Goal: Task Accomplishment & Management: Manage account settings

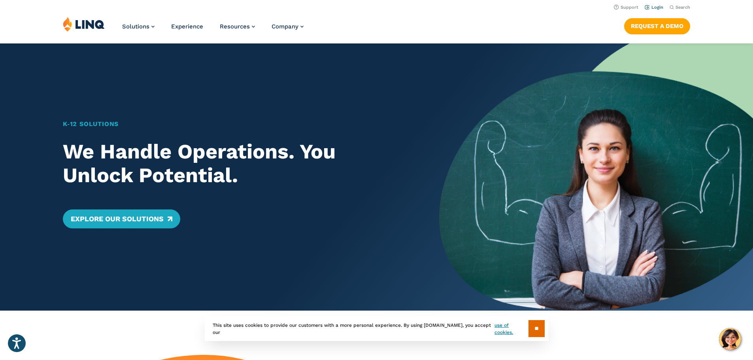
click at [649, 6] on link "Login" at bounding box center [654, 7] width 19 height 5
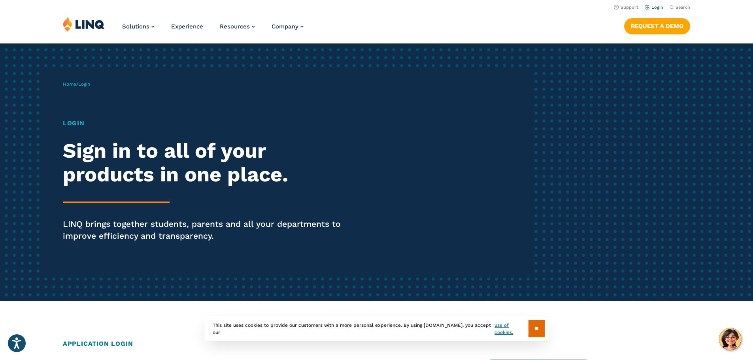
click at [652, 5] on link "Login" at bounding box center [654, 7] width 19 height 5
click at [79, 125] on h1 "Login" at bounding box center [208, 123] width 290 height 9
click at [86, 85] on span "Login" at bounding box center [84, 84] width 12 height 6
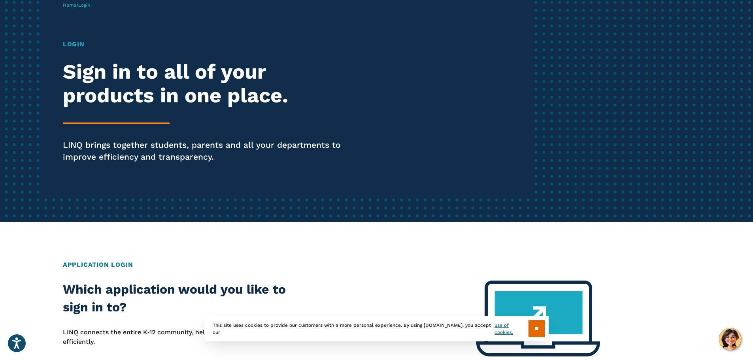
scroll to position [158, 0]
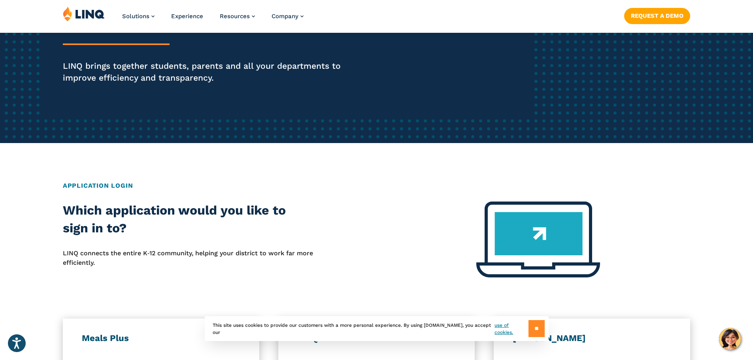
click at [534, 328] on input "**" at bounding box center [537, 328] width 16 height 17
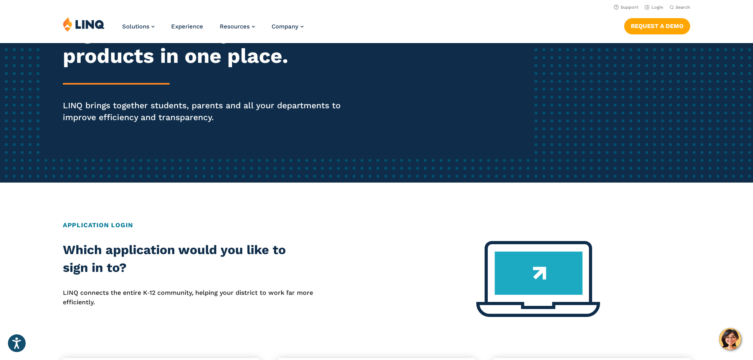
scroll to position [0, 0]
